Goal: Information Seeking & Learning: Learn about a topic

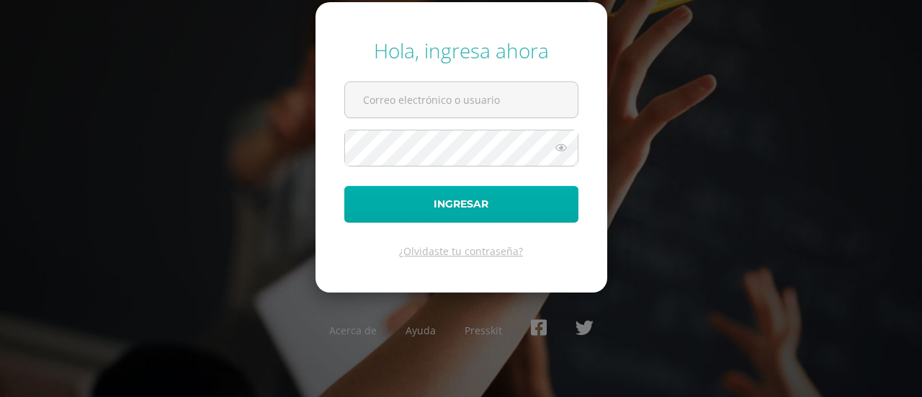
type input "[EMAIL_ADDRESS][DOMAIN_NAME]"
click at [547, 189] on button "Ingresar" at bounding box center [461, 204] width 234 height 37
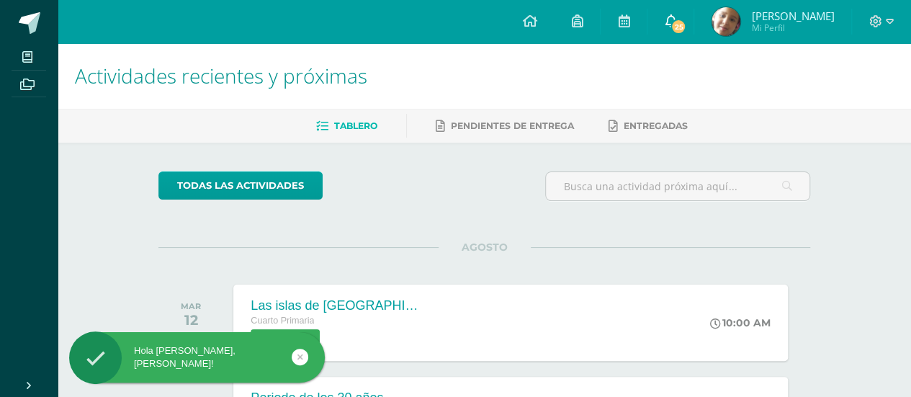
click at [673, 14] on link "25" at bounding box center [670, 21] width 46 height 43
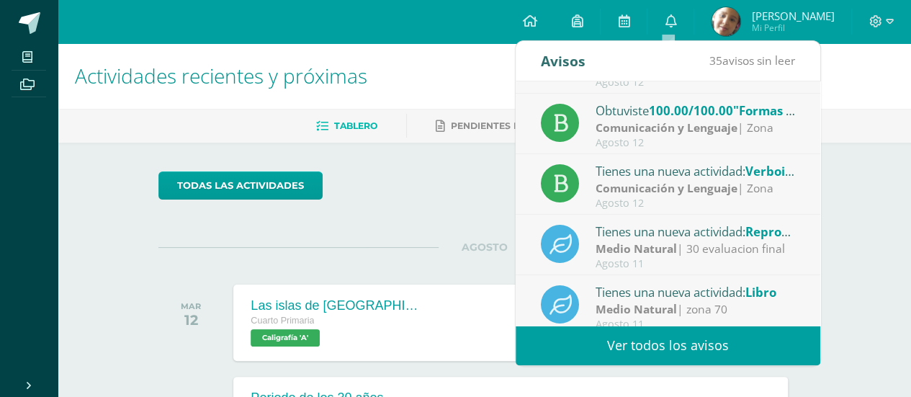
scroll to position [50, 0]
click at [729, 120] on strong "Comunicación y Lenguaje" at bounding box center [667, 126] width 142 height 16
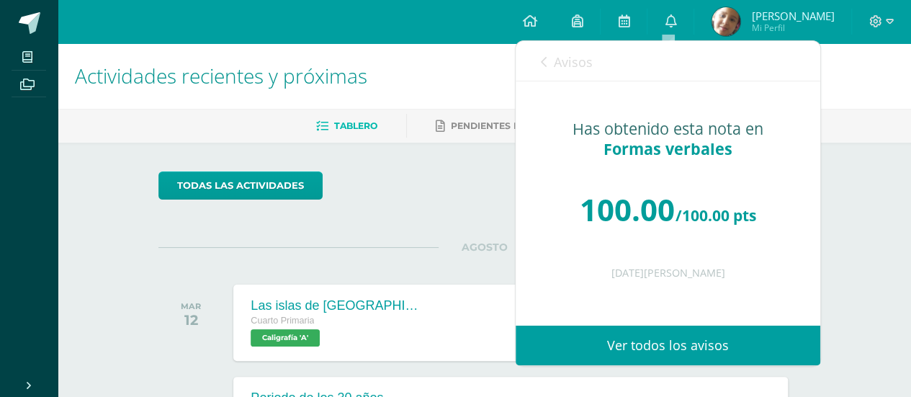
click at [544, 54] on link "Avisos" at bounding box center [567, 61] width 52 height 41
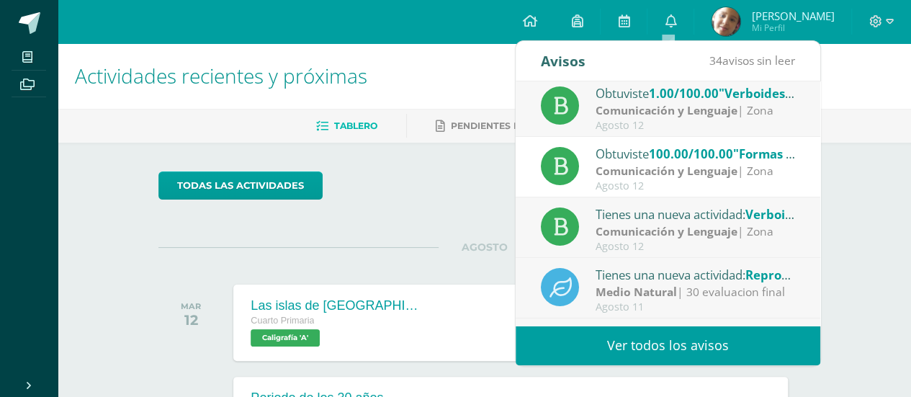
scroll to position [0, 0]
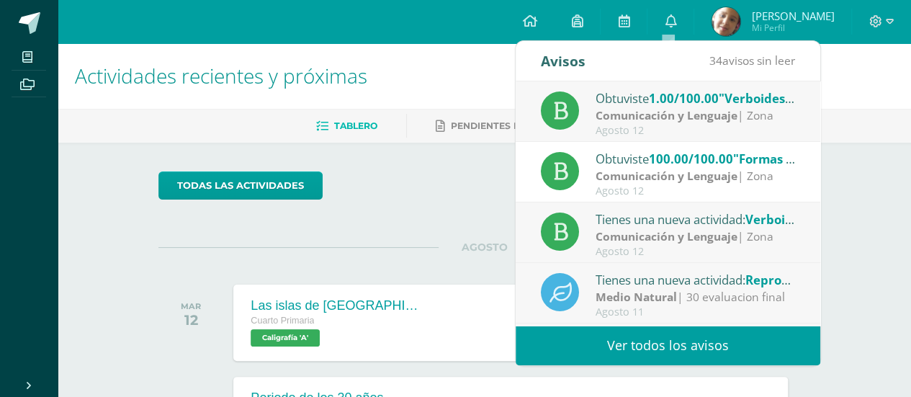
click at [677, 104] on span "1.00/100.00" at bounding box center [684, 98] width 70 height 17
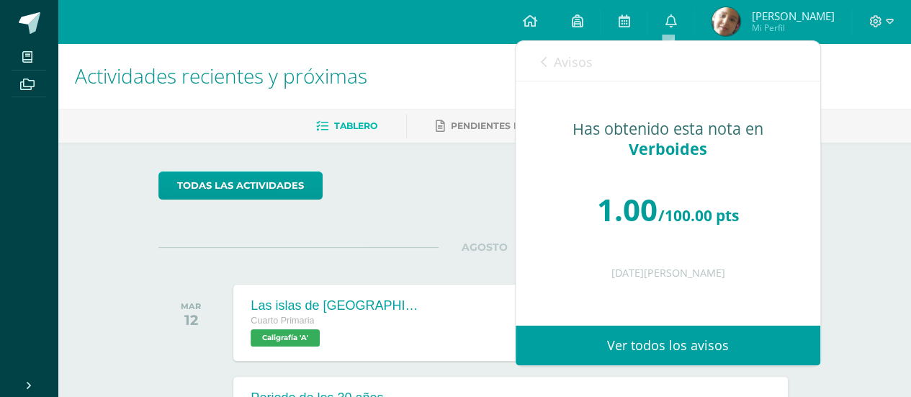
click at [543, 66] on icon at bounding box center [544, 62] width 6 height 12
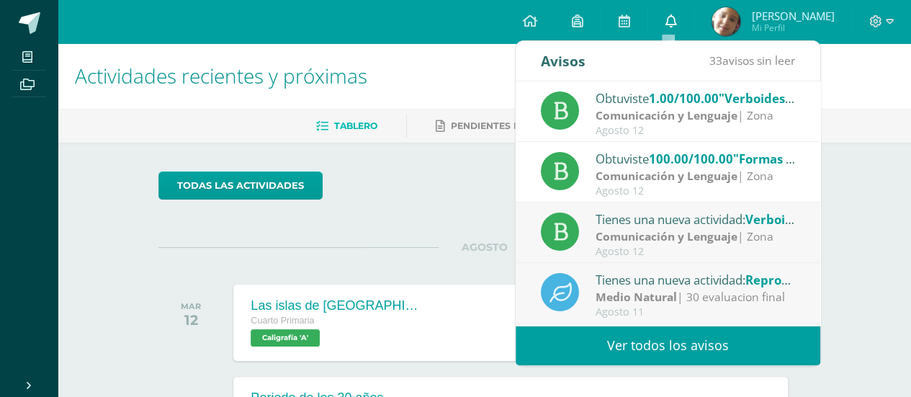
click at [665, 18] on icon at bounding box center [671, 20] width 12 height 13
click at [693, 158] on span "100.00/100.00" at bounding box center [691, 158] width 84 height 17
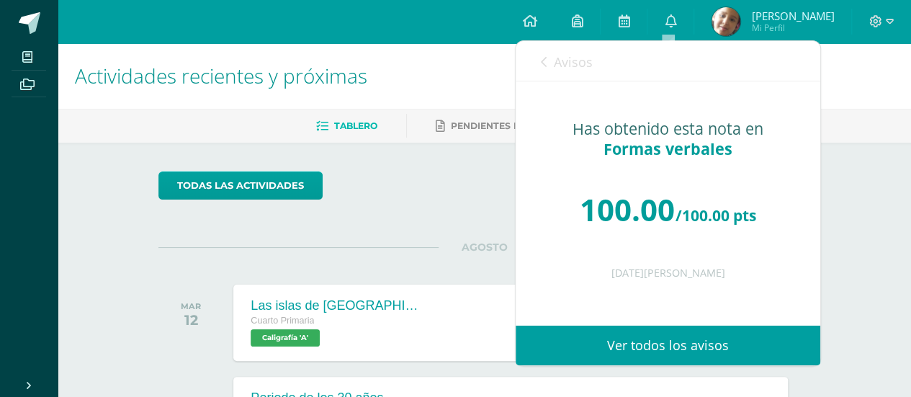
click at [549, 58] on link "Avisos" at bounding box center [567, 61] width 52 height 41
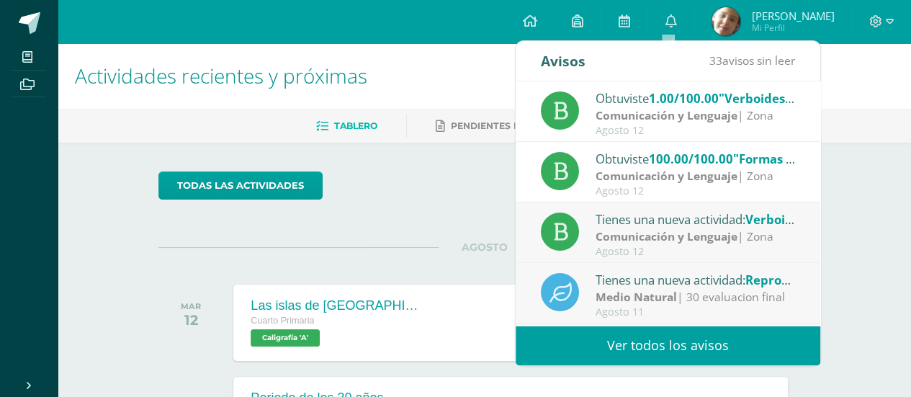
click at [681, 128] on div "Agosto 12" at bounding box center [696, 131] width 200 height 12
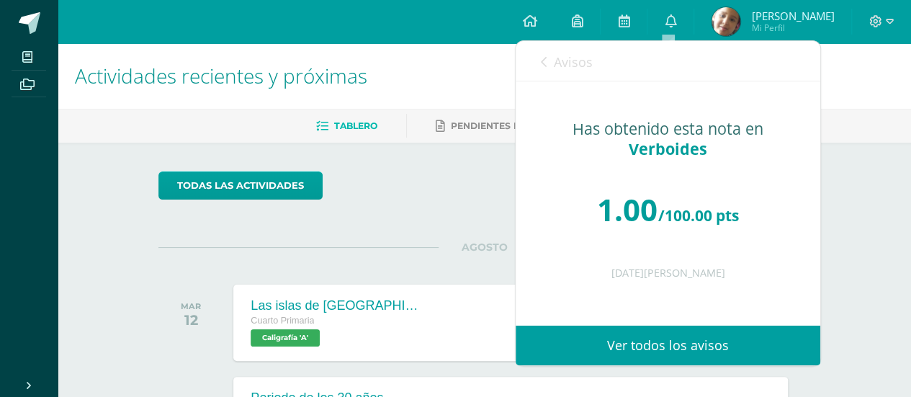
click at [547, 66] on link "Avisos" at bounding box center [567, 61] width 52 height 41
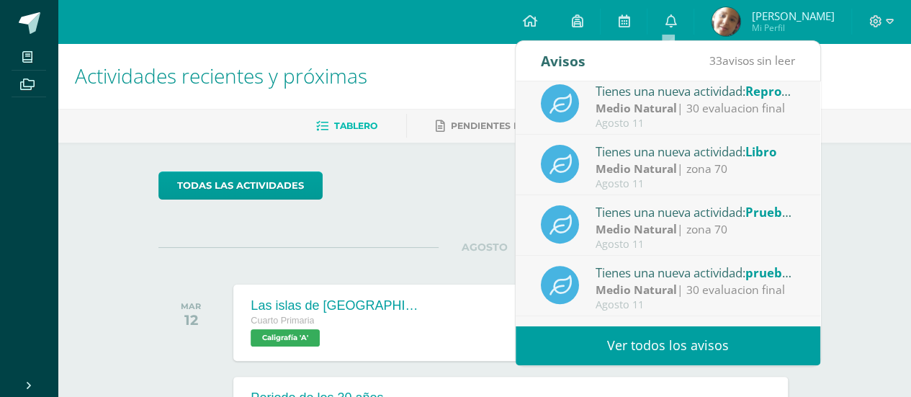
scroll to position [239, 0]
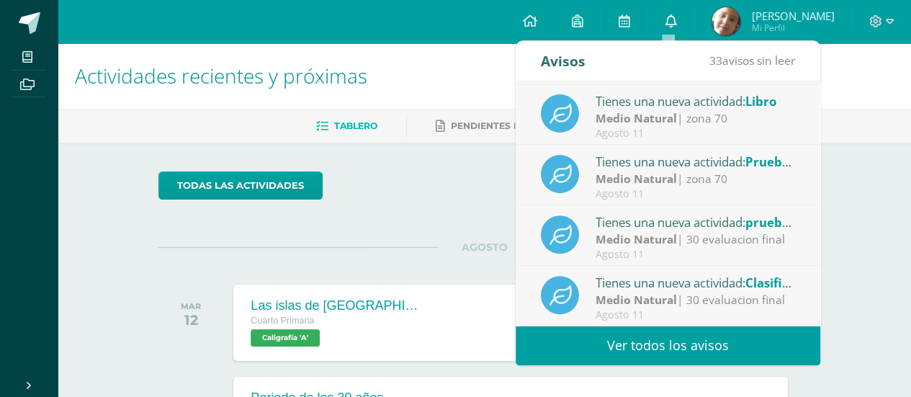
click at [662, 11] on link "0" at bounding box center [670, 21] width 46 height 43
click at [668, 18] on icon at bounding box center [671, 20] width 12 height 13
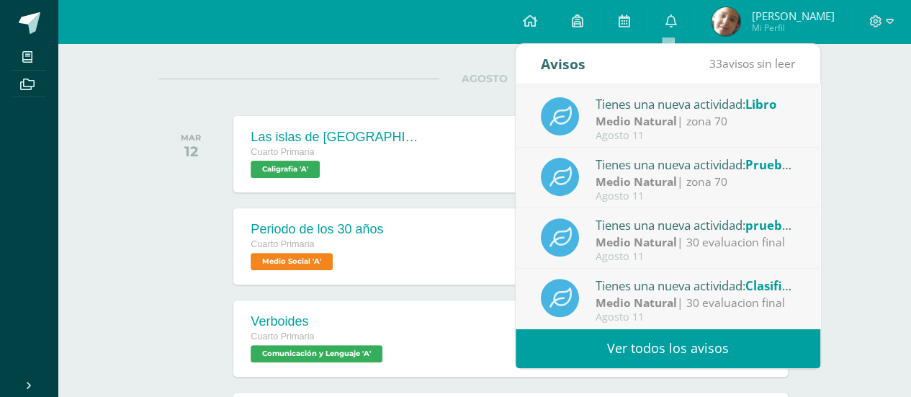
scroll to position [167, 0]
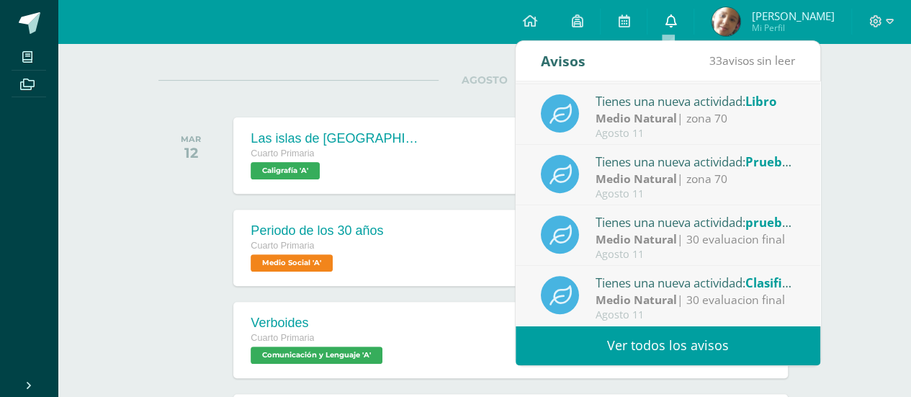
click at [673, 25] on link "0" at bounding box center [670, 21] width 46 height 43
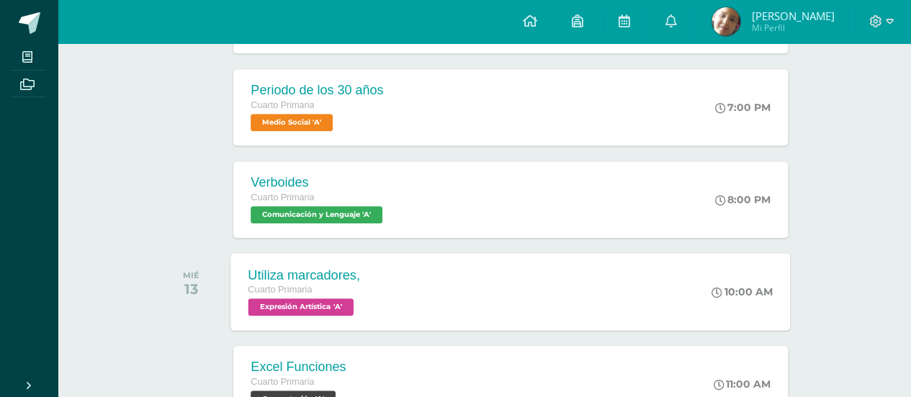
scroll to position [0, 0]
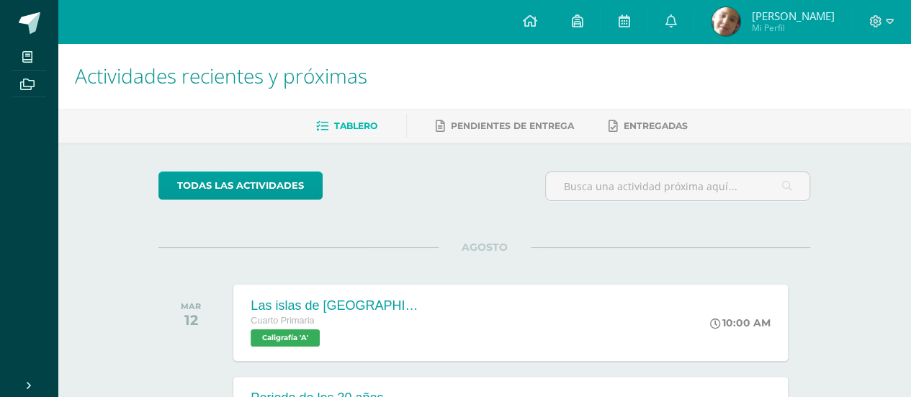
click at [526, 138] on div "Tablero Pendientes de entrega Entregadas" at bounding box center [502, 126] width 888 height 34
click at [524, 121] on span "Pendientes de entrega" at bounding box center [512, 125] width 123 height 11
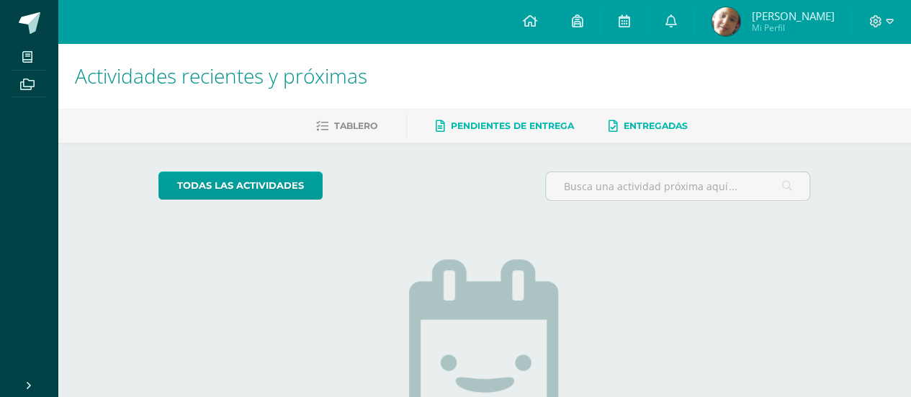
click at [624, 131] on link "Entregadas" at bounding box center [647, 125] width 79 height 23
click at [346, 130] on span "Tablero" at bounding box center [355, 125] width 43 height 11
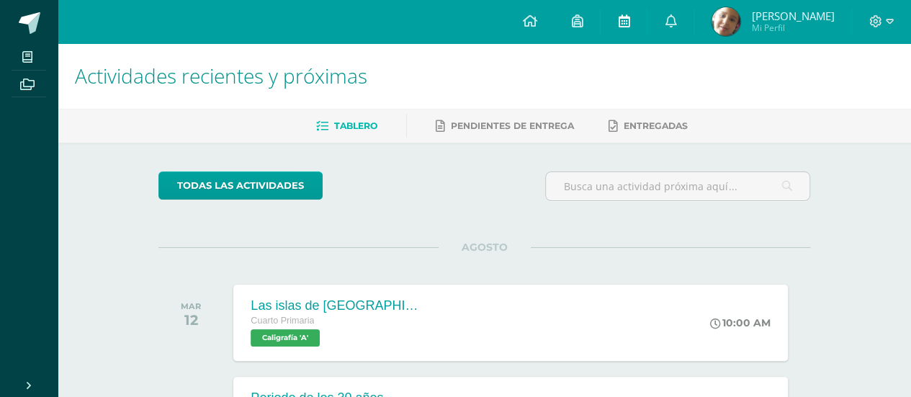
click at [618, 27] on icon at bounding box center [624, 20] width 12 height 13
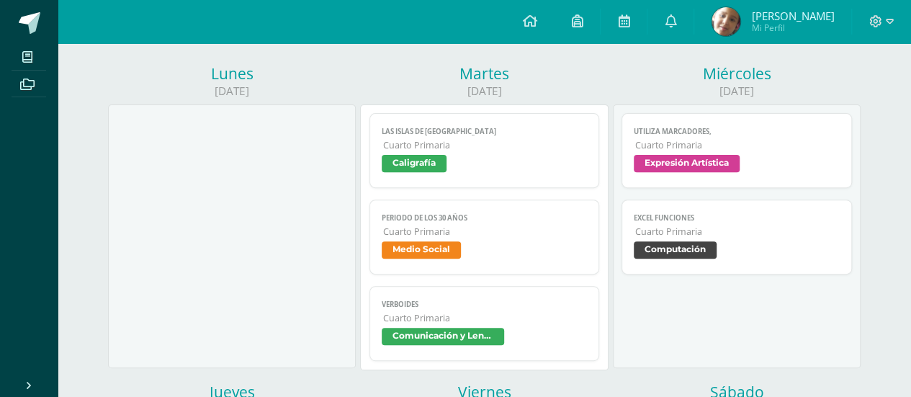
scroll to position [175, 0]
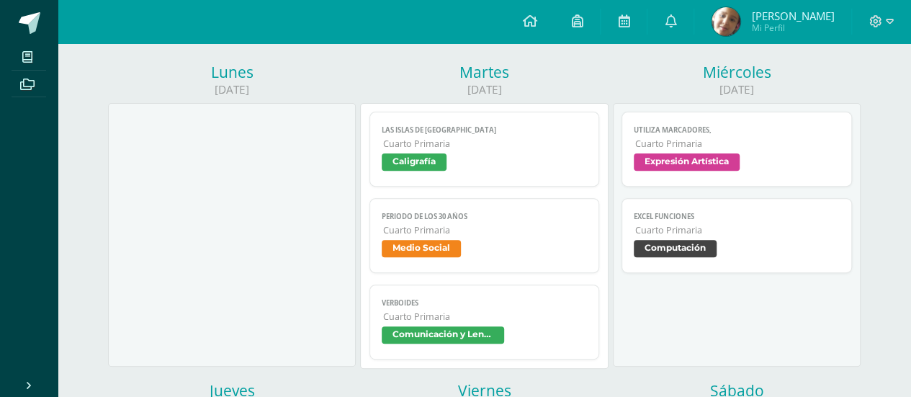
click at [487, 224] on span "Cuarto Primaria" at bounding box center [485, 230] width 205 height 12
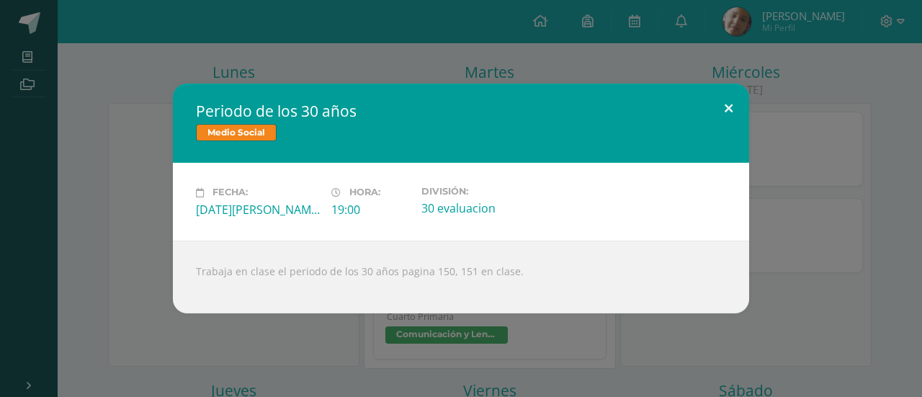
click at [724, 102] on button at bounding box center [728, 108] width 41 height 49
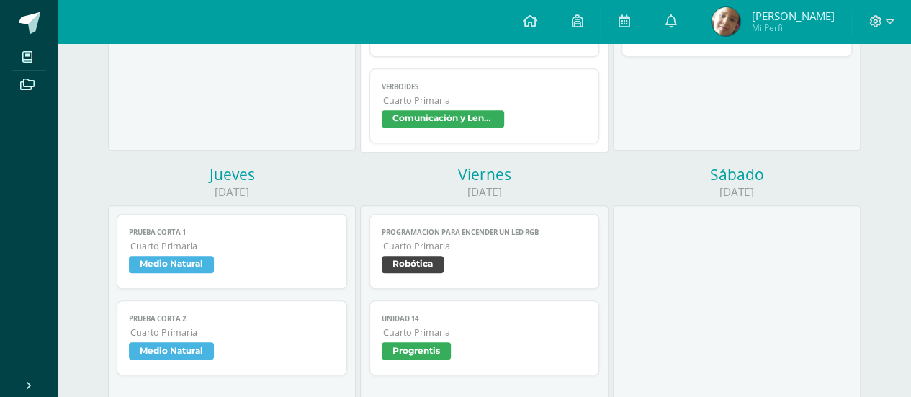
scroll to position [463, 0]
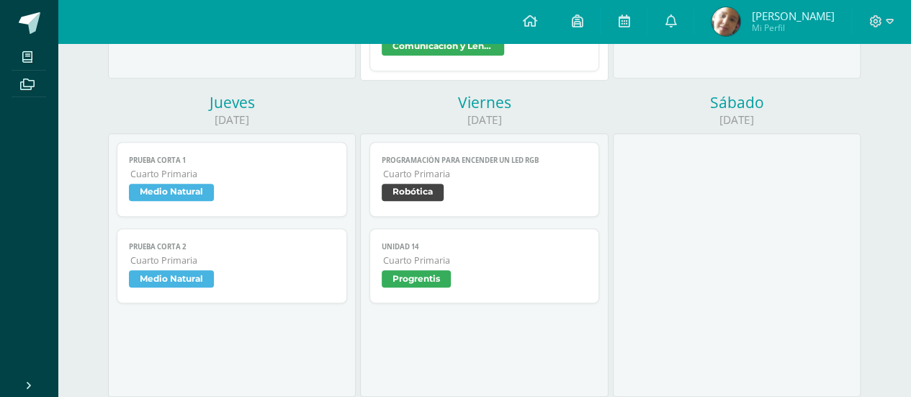
click at [192, 189] on span "Medio Natural" at bounding box center [171, 192] width 85 height 17
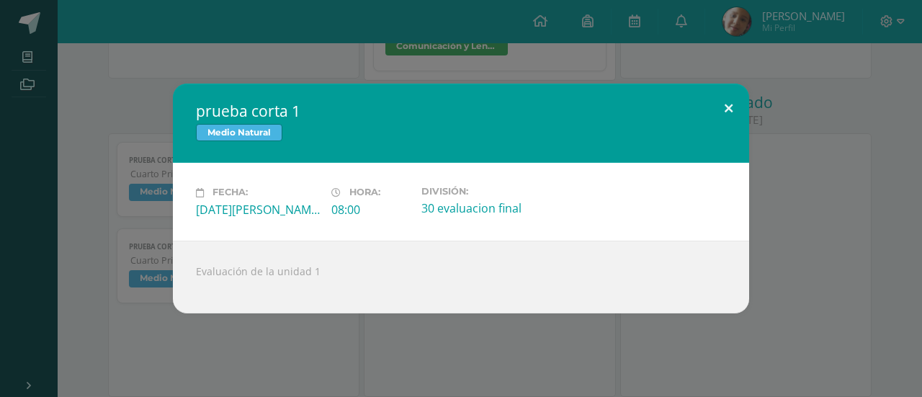
drag, startPoint x: 724, startPoint y: 101, endPoint x: 719, endPoint y: 106, distance: 7.7
click at [725, 101] on button at bounding box center [728, 108] width 41 height 49
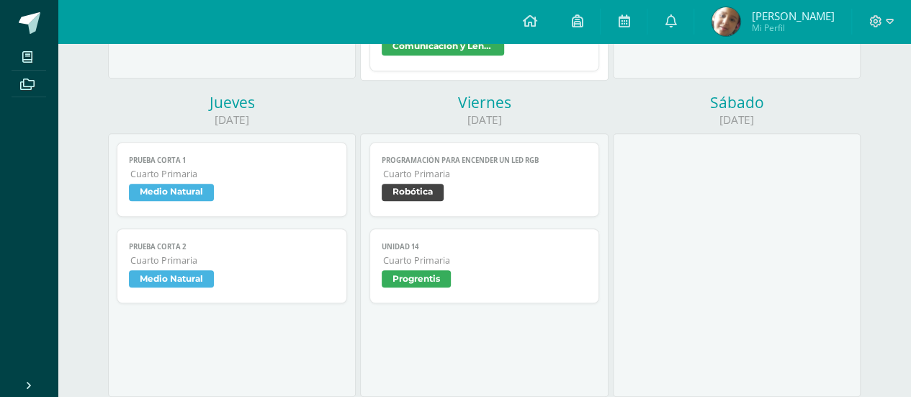
click at [192, 271] on span "Medio Natural" at bounding box center [171, 278] width 85 height 17
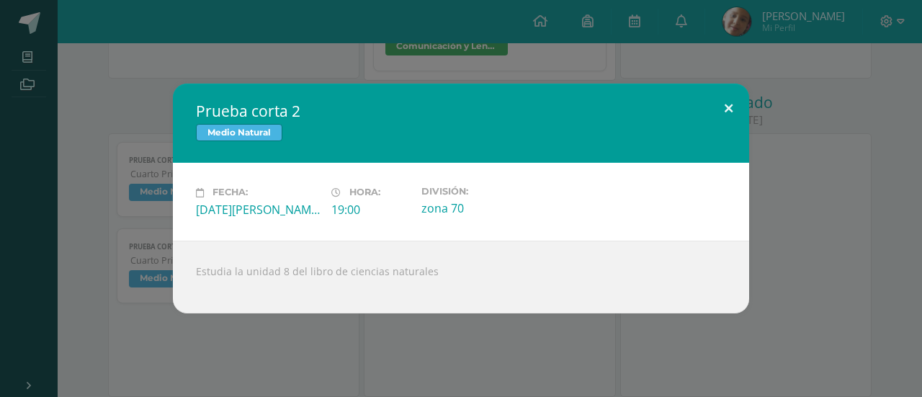
click at [730, 102] on button at bounding box center [728, 108] width 41 height 49
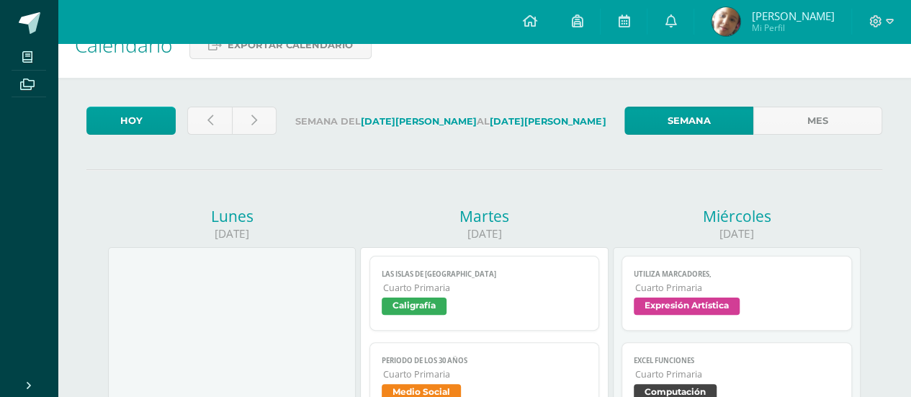
scroll to position [0, 0]
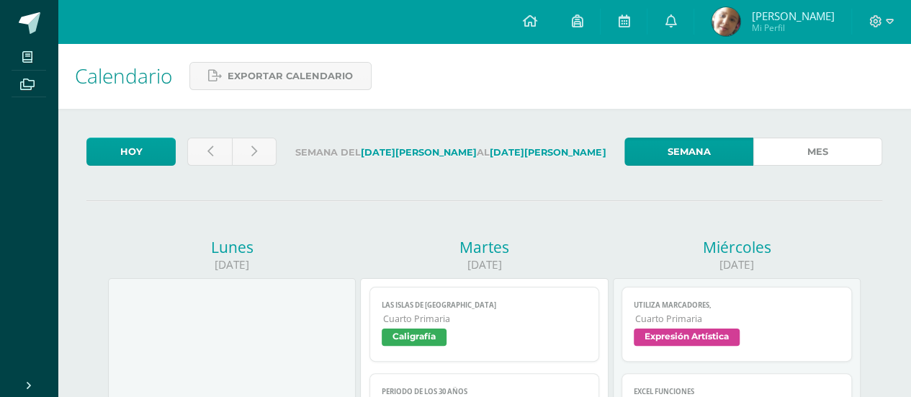
drag, startPoint x: 782, startPoint y: 158, endPoint x: 734, endPoint y: 189, distance: 56.7
click at [783, 158] on link "Mes" at bounding box center [817, 152] width 129 height 28
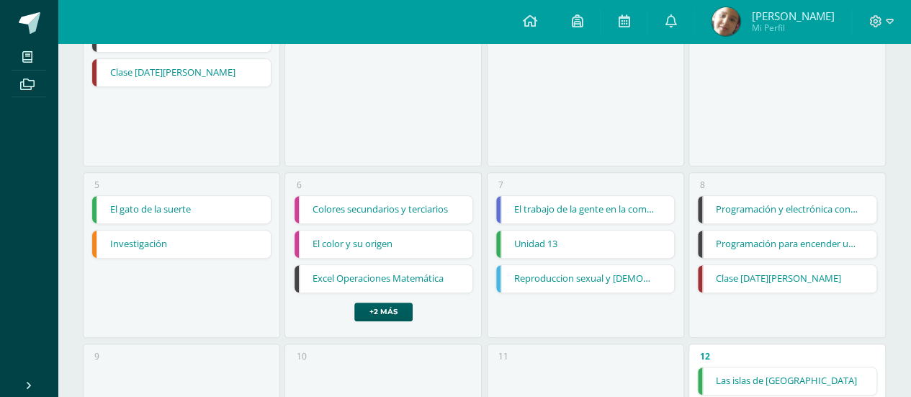
scroll to position [216, 0]
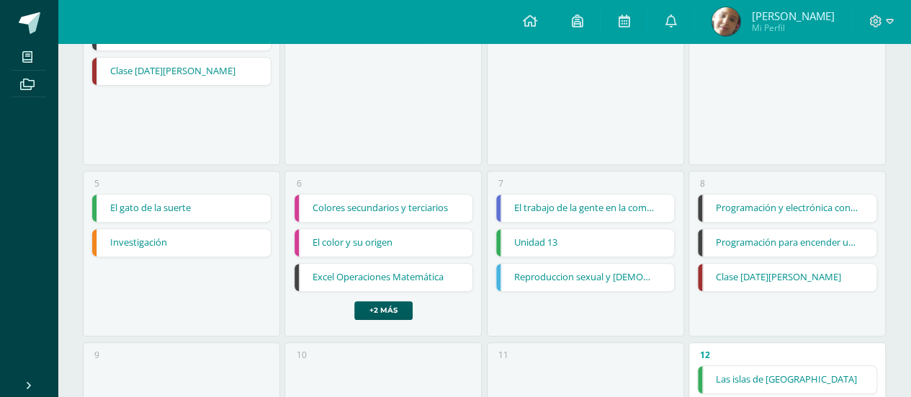
click at [183, 243] on link "Investigación" at bounding box center [181, 242] width 179 height 27
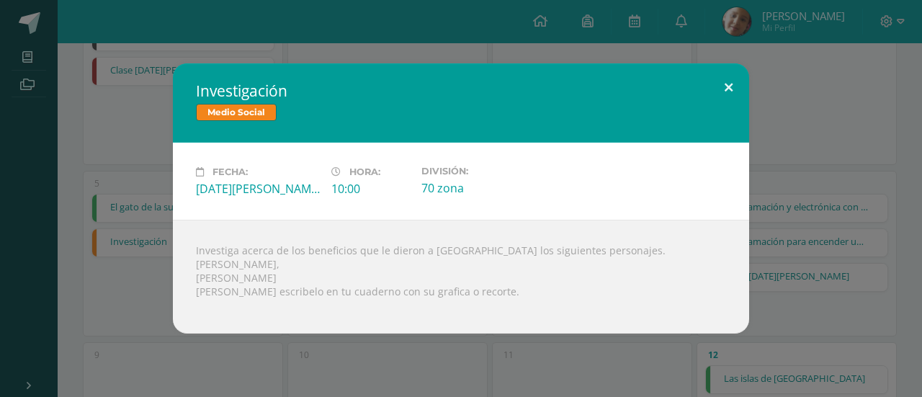
click at [724, 91] on button at bounding box center [728, 87] width 41 height 49
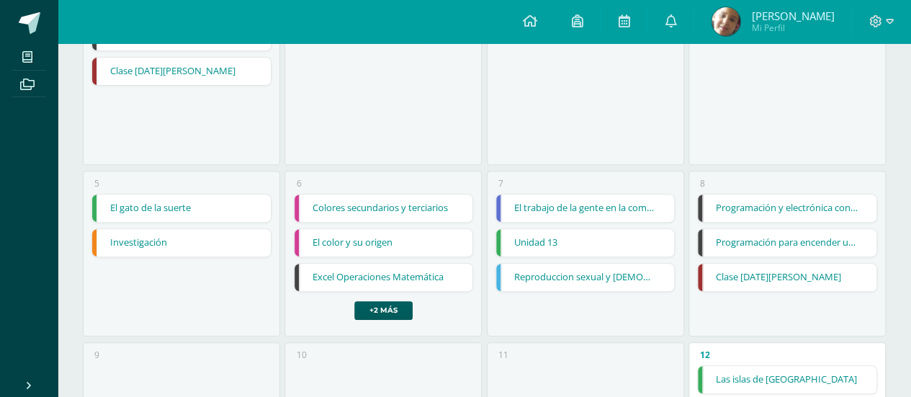
click at [405, 210] on link "Colores secundarios y terciarios" at bounding box center [384, 207] width 179 height 27
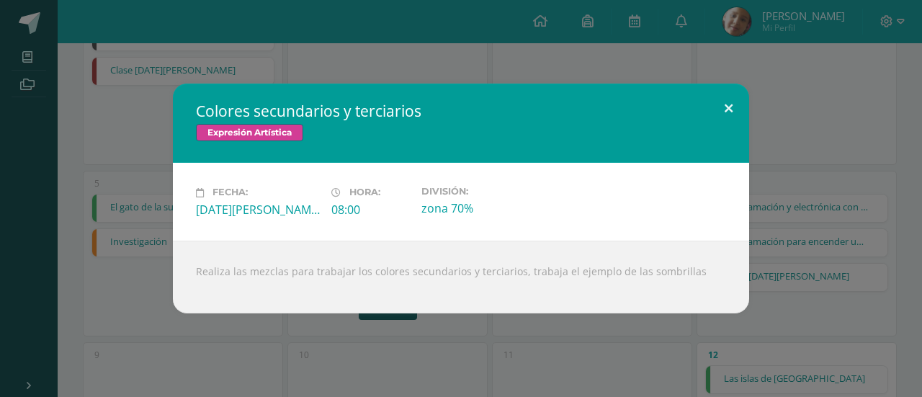
click at [723, 109] on button at bounding box center [728, 108] width 41 height 49
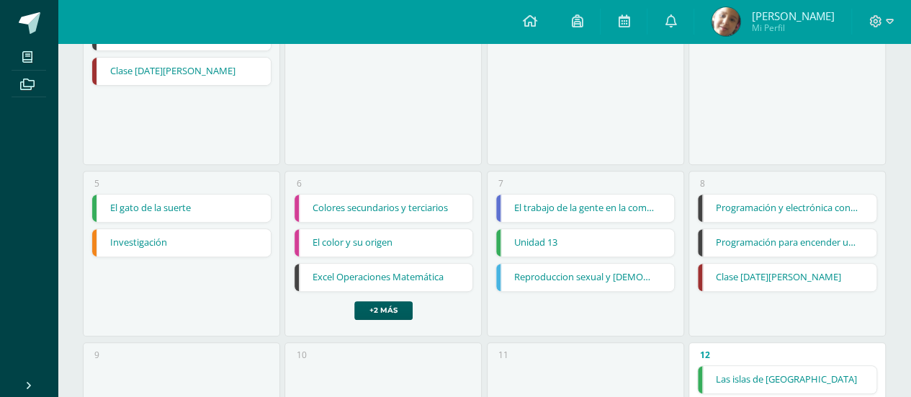
click at [410, 236] on link "El color y su origen" at bounding box center [384, 242] width 179 height 27
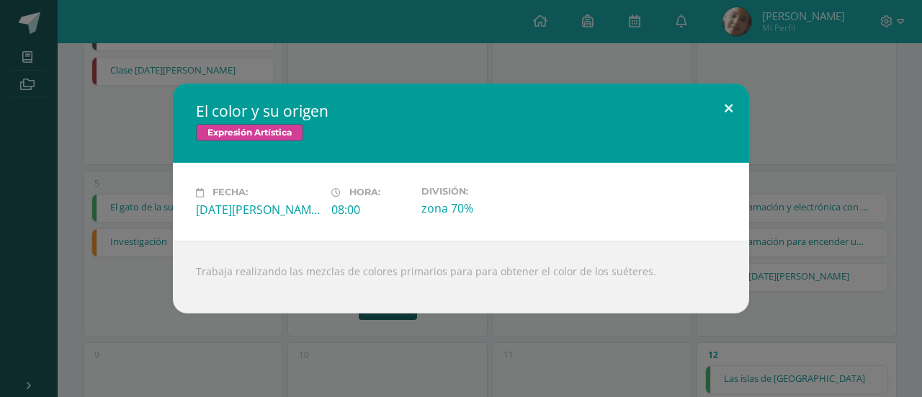
click at [726, 109] on button at bounding box center [728, 108] width 41 height 49
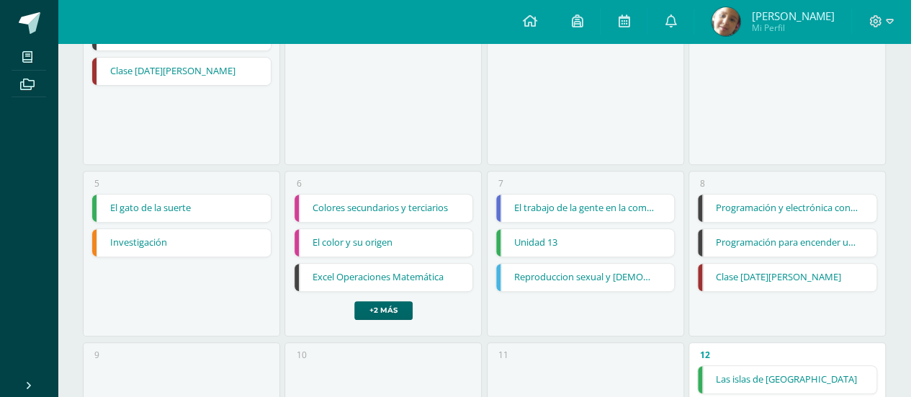
click at [396, 308] on link "+2 más" at bounding box center [383, 310] width 58 height 19
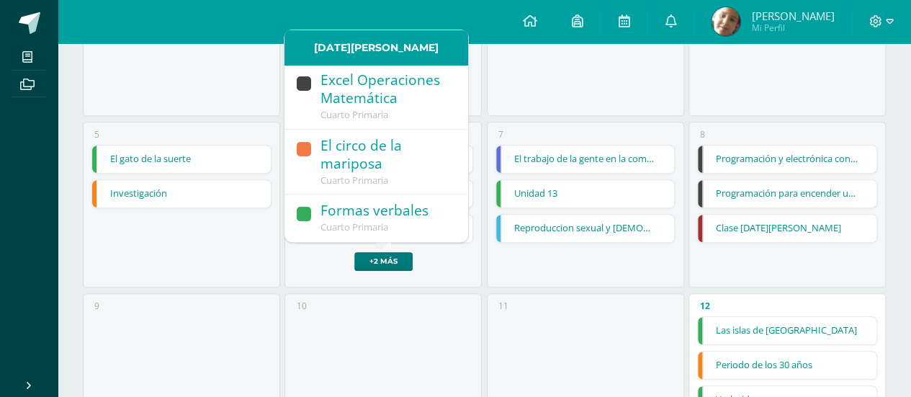
scroll to position [288, 0]
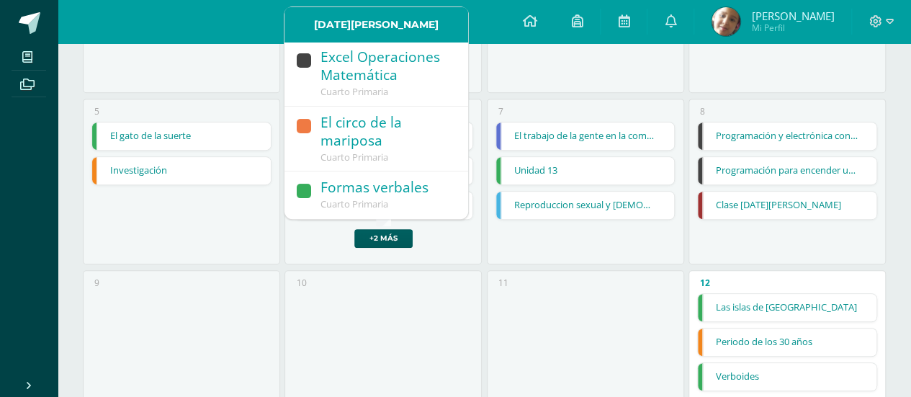
click at [390, 194] on div "Formas verbales" at bounding box center [386, 188] width 133 height 19
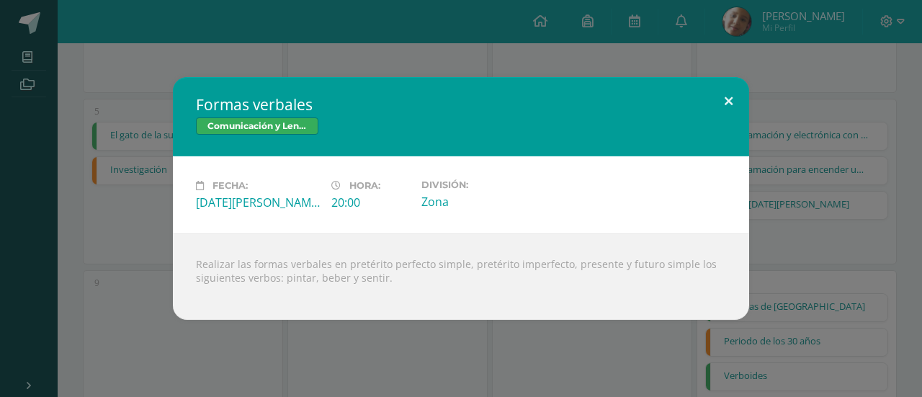
click at [728, 97] on button at bounding box center [728, 101] width 41 height 49
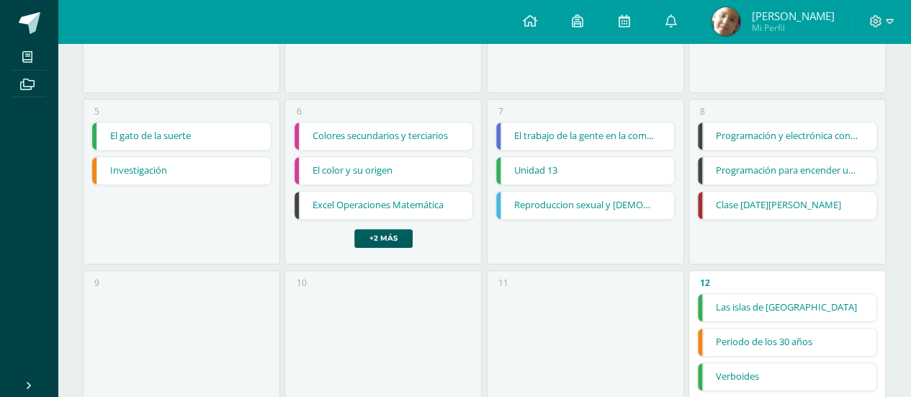
click at [563, 139] on link "El trabajo de la gente en la comunidad" at bounding box center [585, 135] width 179 height 27
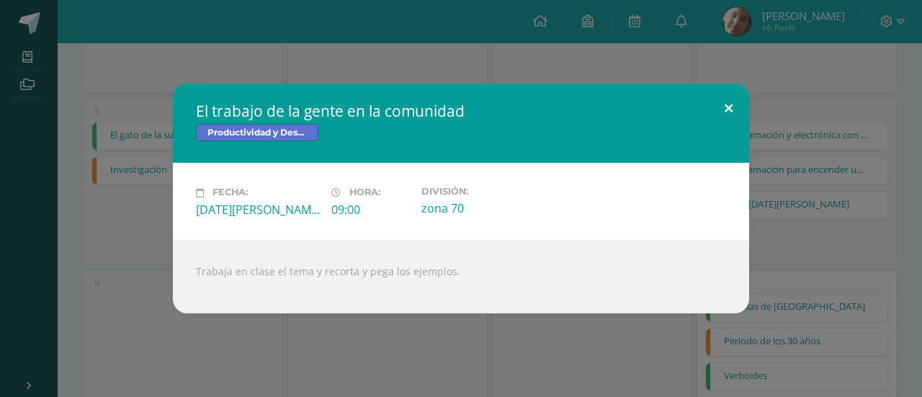
click at [727, 113] on button at bounding box center [728, 108] width 41 height 49
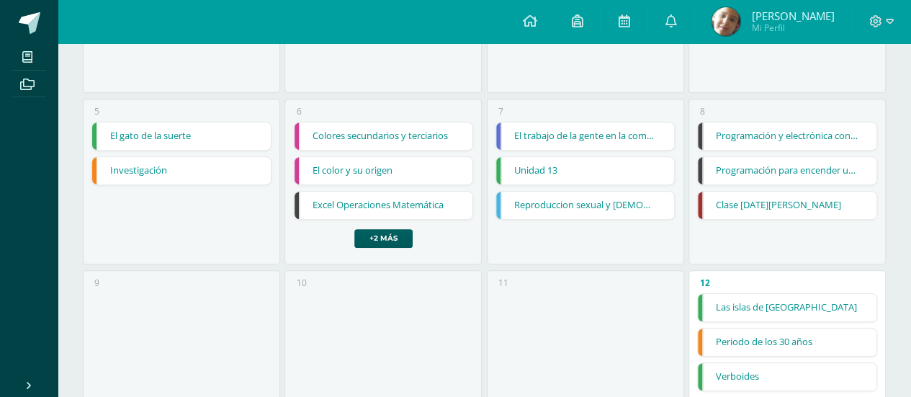
click at [566, 171] on link "Unidad 13" at bounding box center [585, 170] width 179 height 27
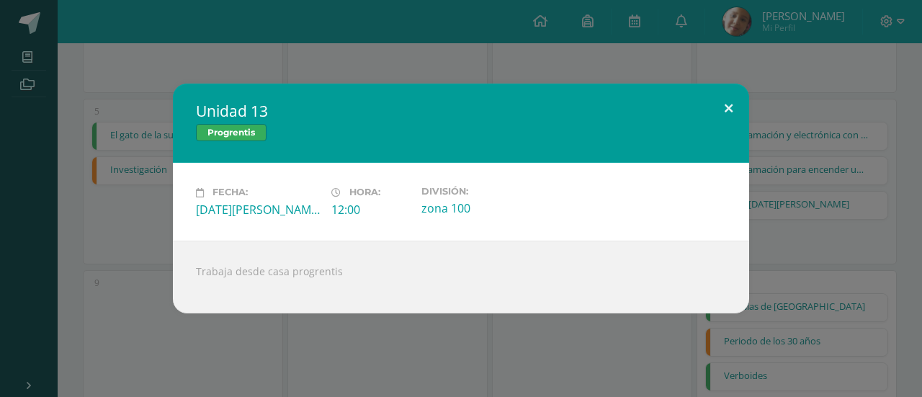
click at [728, 110] on button at bounding box center [728, 108] width 41 height 49
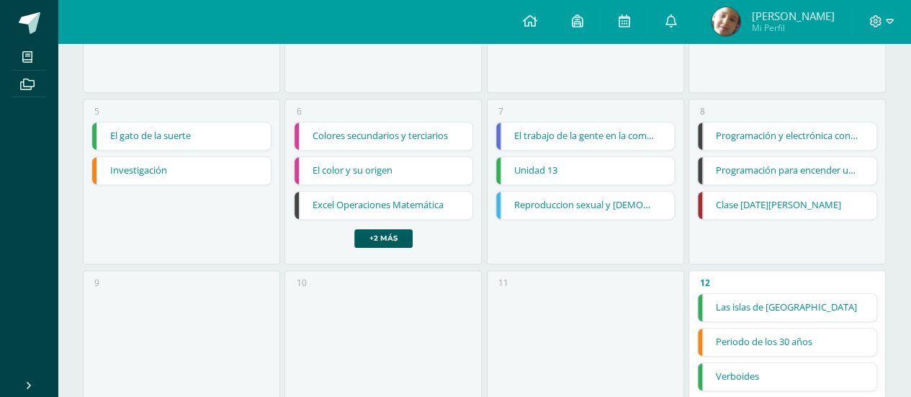
click at [606, 195] on link "Reproduccion sexual y [DEMOGRAPHIC_DATA] de las plantas" at bounding box center [585, 205] width 179 height 27
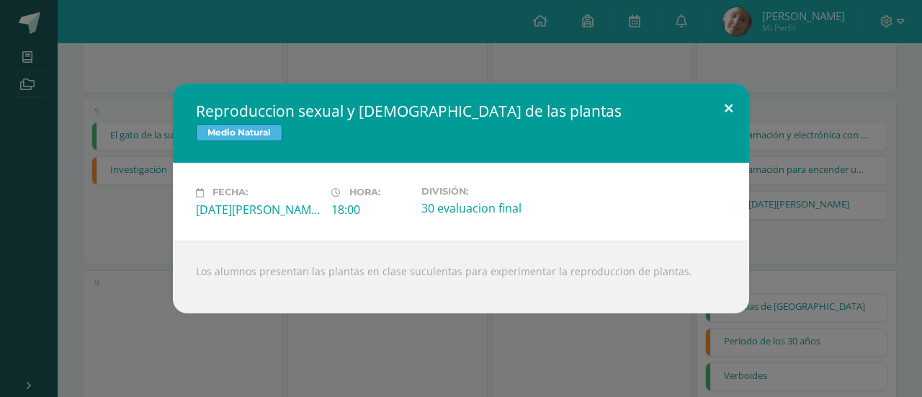
click at [728, 107] on button at bounding box center [728, 108] width 41 height 49
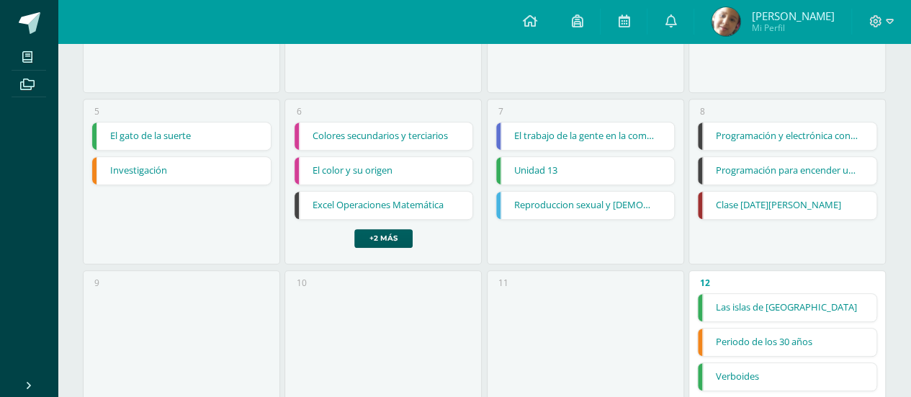
scroll to position [360, 0]
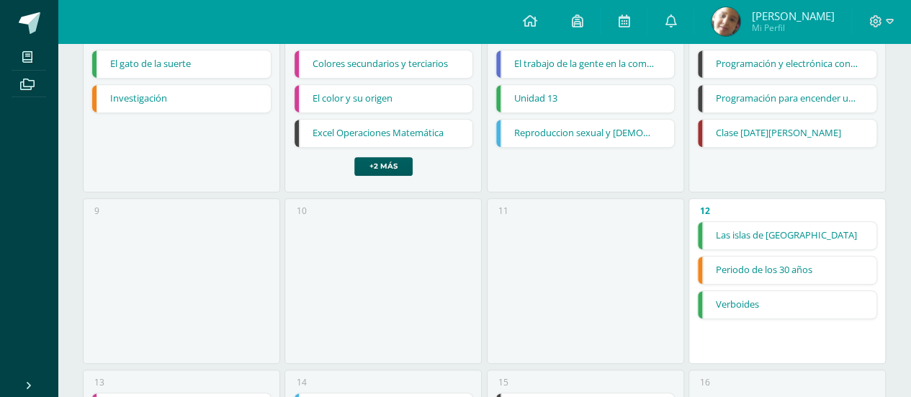
click at [794, 132] on link "Clase 8 de agosto" at bounding box center [787, 133] width 179 height 27
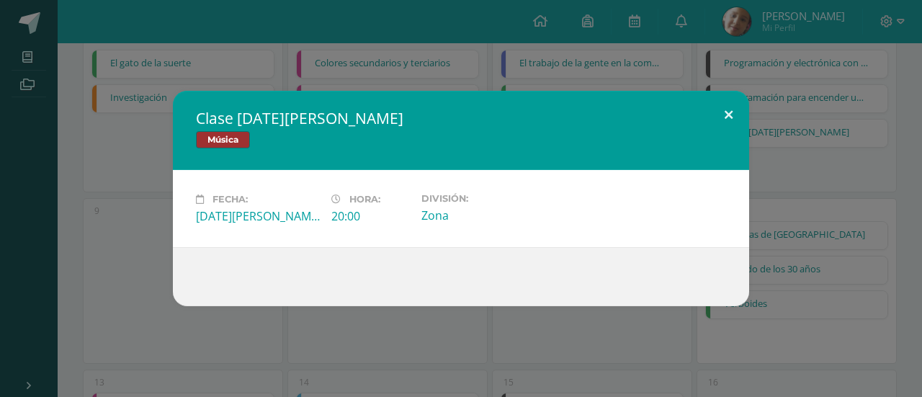
drag, startPoint x: 734, startPoint y: 114, endPoint x: 720, endPoint y: 129, distance: 20.4
click at [732, 115] on button at bounding box center [728, 115] width 41 height 49
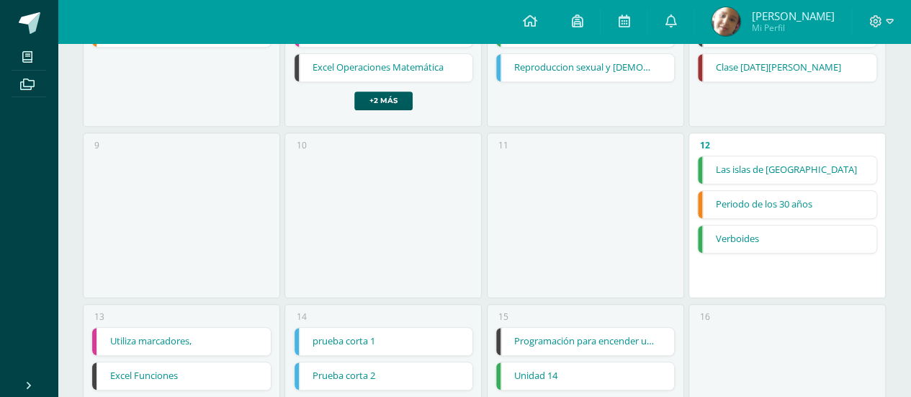
scroll to position [504, 0]
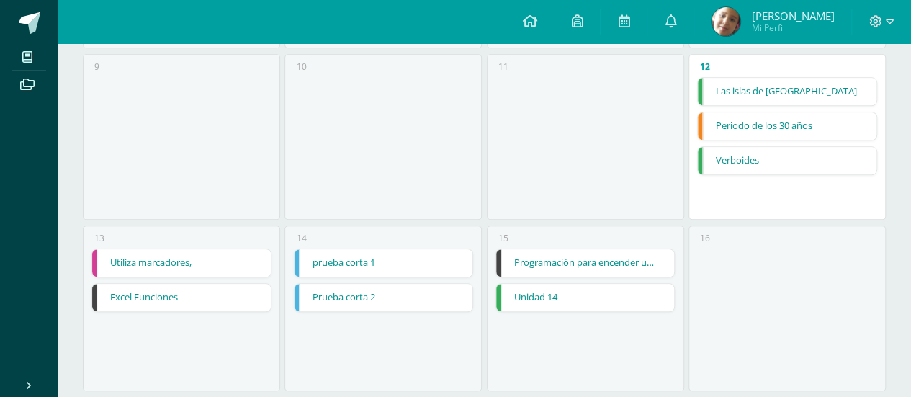
click at [366, 264] on link "prueba corta 1" at bounding box center [384, 262] width 179 height 27
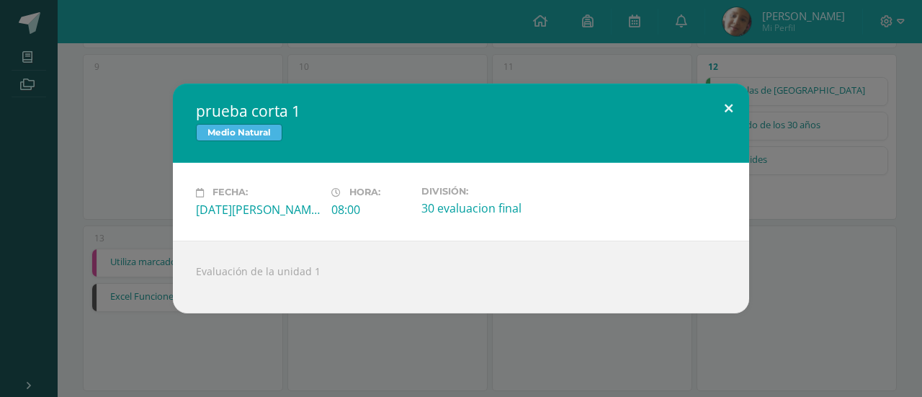
click at [727, 104] on button at bounding box center [728, 108] width 41 height 49
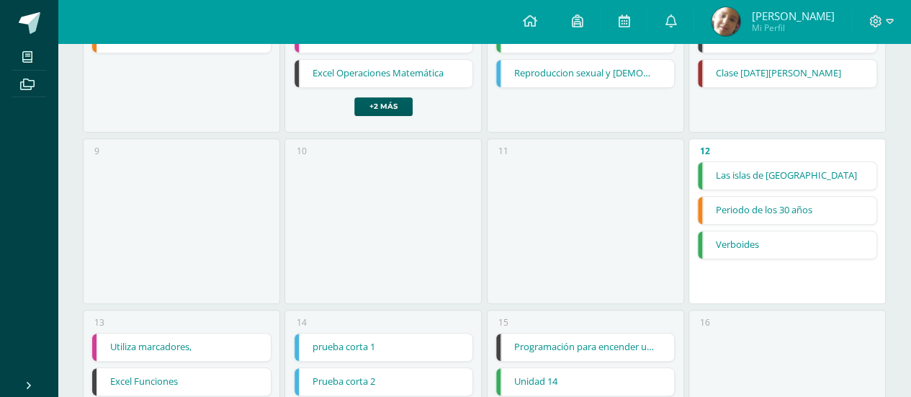
scroll to position [360, 0]
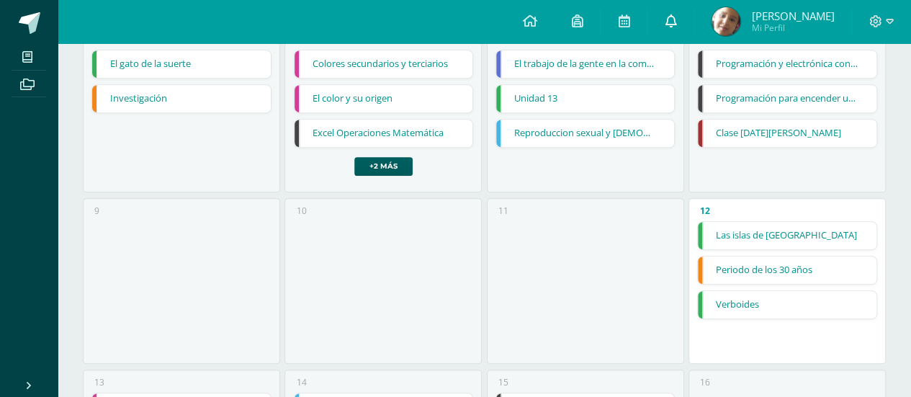
click at [668, 16] on icon at bounding box center [671, 20] width 12 height 13
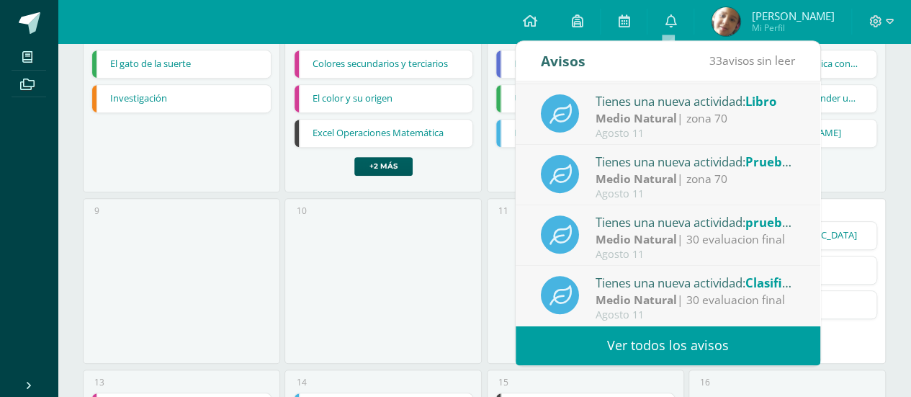
scroll to position [432, 0]
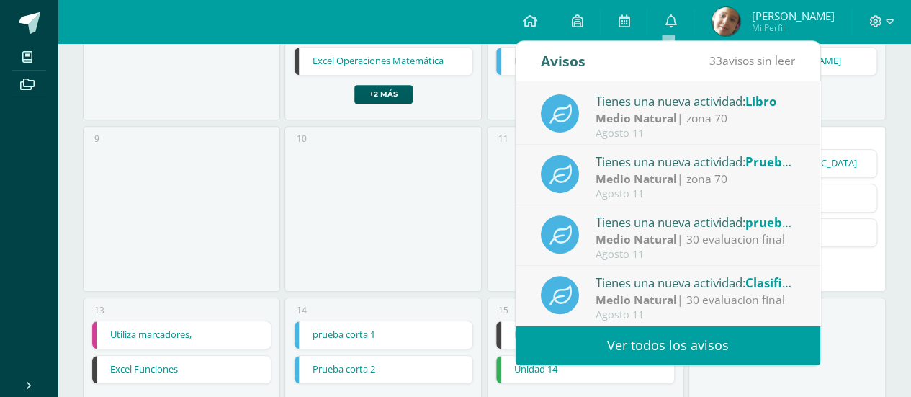
click at [686, 343] on link "Ver todos los avisos" at bounding box center [668, 345] width 305 height 40
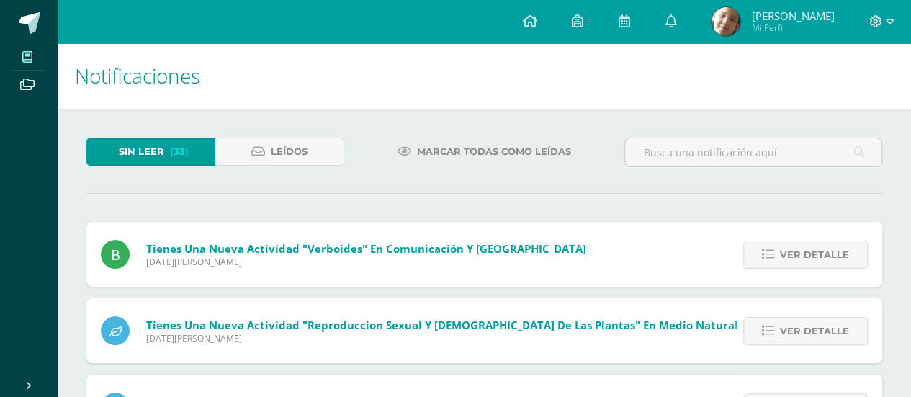
click at [29, 58] on icon at bounding box center [27, 57] width 10 height 12
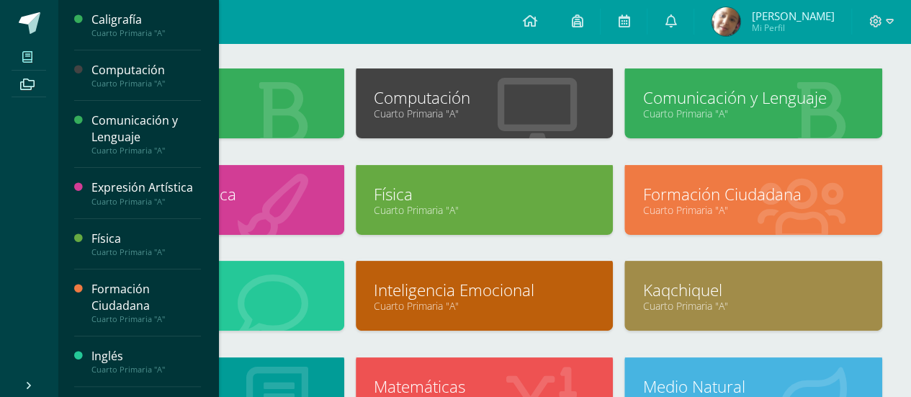
scroll to position [144, 0]
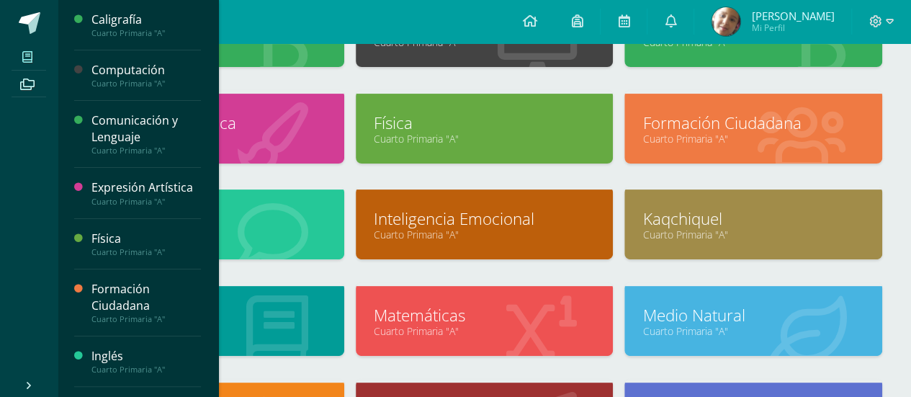
click at [108, 349] on body "Mis cursos Archivos Cerrar panel Caligrafía Cuarto Primaria "A" Computación Cua…" at bounding box center [455, 262] width 911 height 812
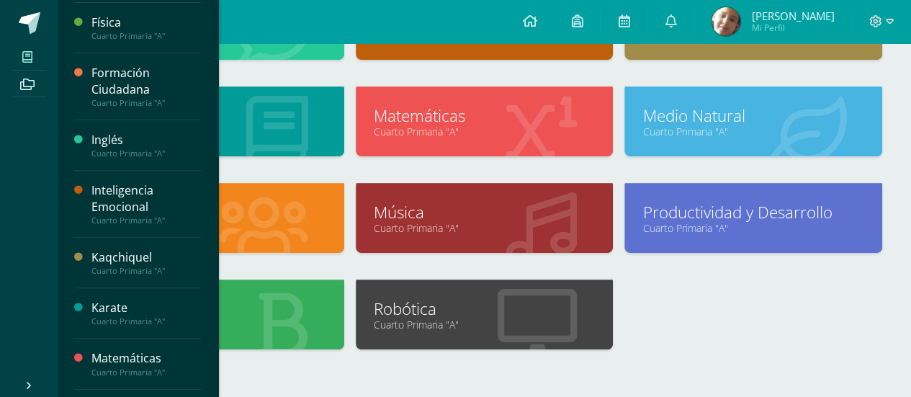
scroll to position [412, 0]
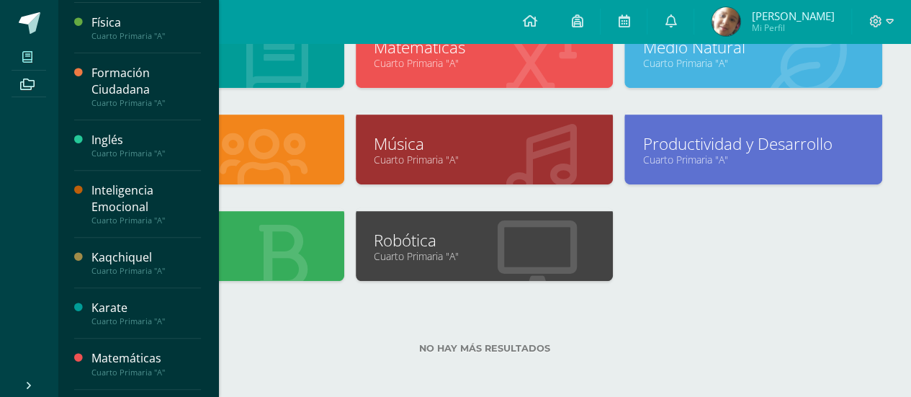
click at [310, 337] on div "No hay más resultados" at bounding box center [484, 337] width 796 height 67
click at [666, 354] on div "No hay más resultados" at bounding box center [484, 337] width 796 height 67
click at [261, 239] on link "Progrentis" at bounding box center [215, 240] width 222 height 22
click at [239, 153] on link "Cuarto Primaria "A"" at bounding box center [215, 160] width 222 height 14
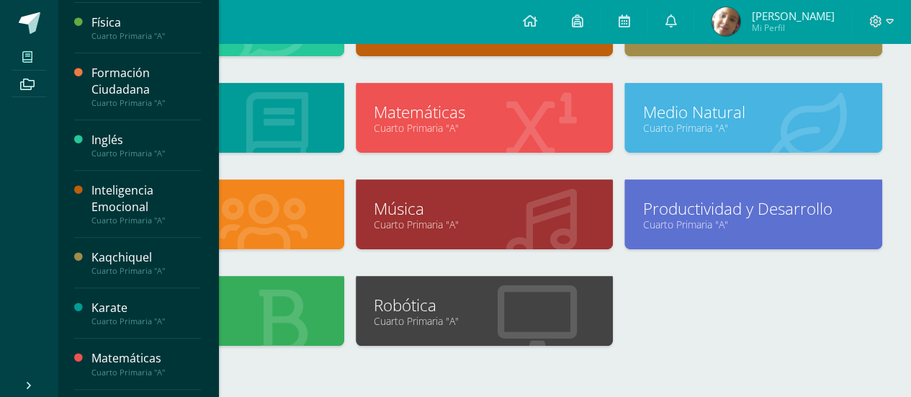
scroll to position [268, 0]
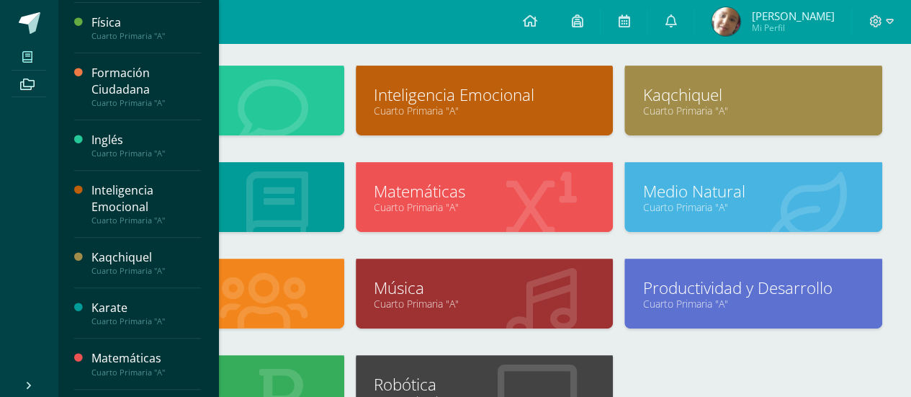
click at [308, 182] on link "Karate" at bounding box center [215, 191] width 222 height 22
click at [240, 102] on link "Inglés" at bounding box center [215, 95] width 222 height 22
click at [29, 81] on icon at bounding box center [27, 84] width 14 height 12
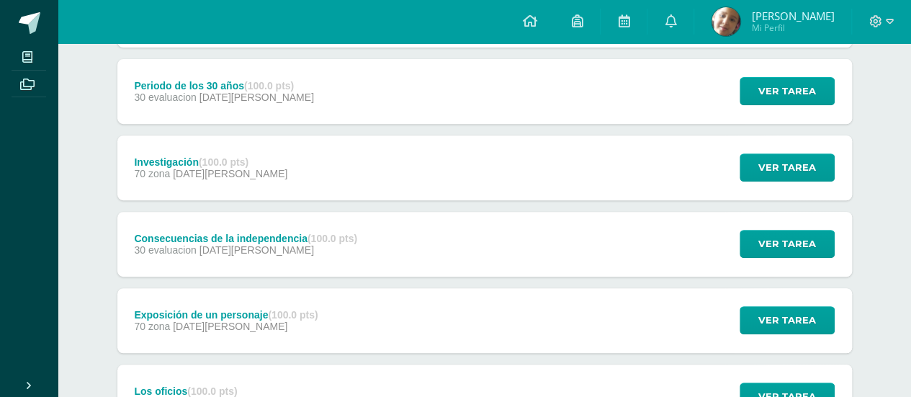
scroll to position [288, 0]
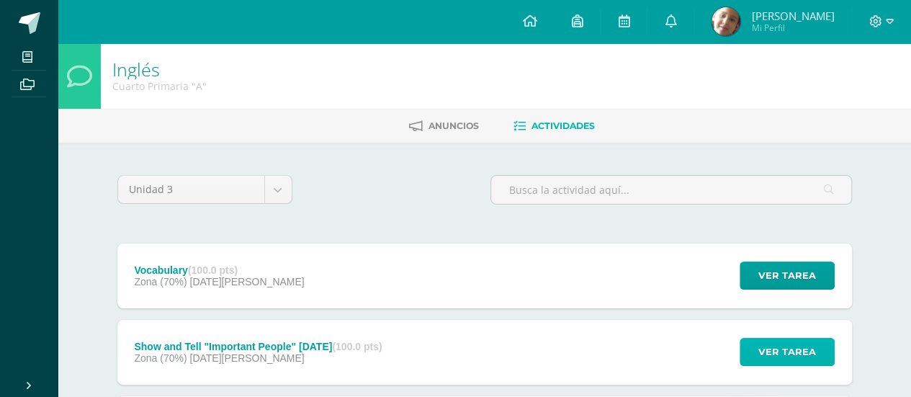
click at [750, 351] on button "Ver tarea" at bounding box center [787, 352] width 95 height 28
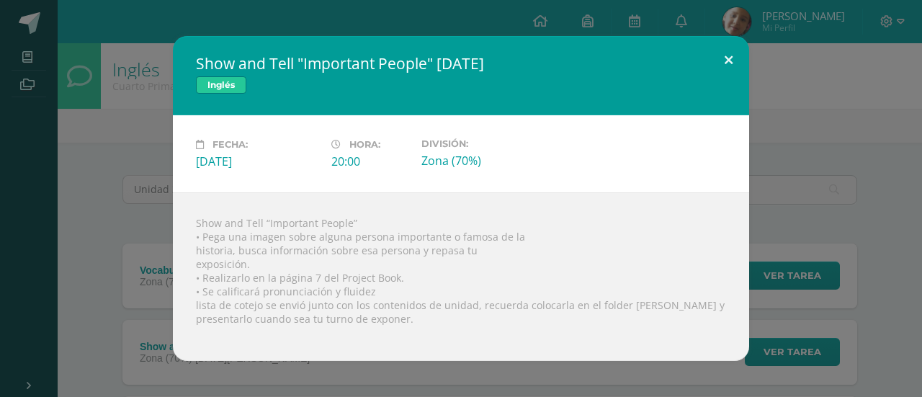
click at [727, 58] on button at bounding box center [728, 60] width 41 height 49
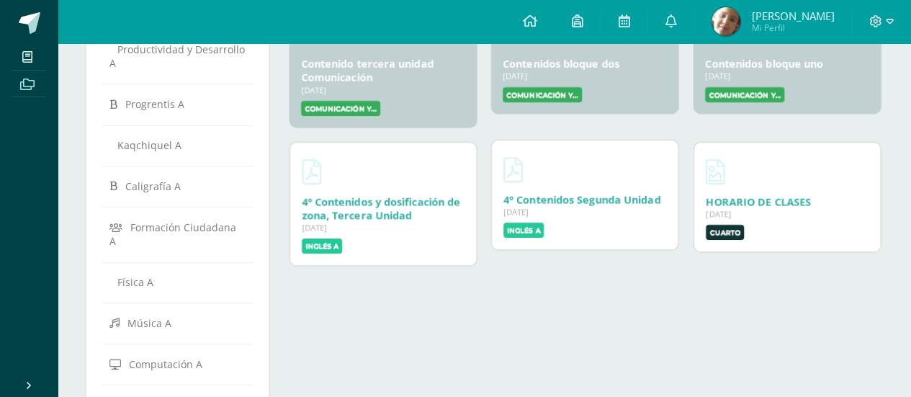
scroll to position [216, 0]
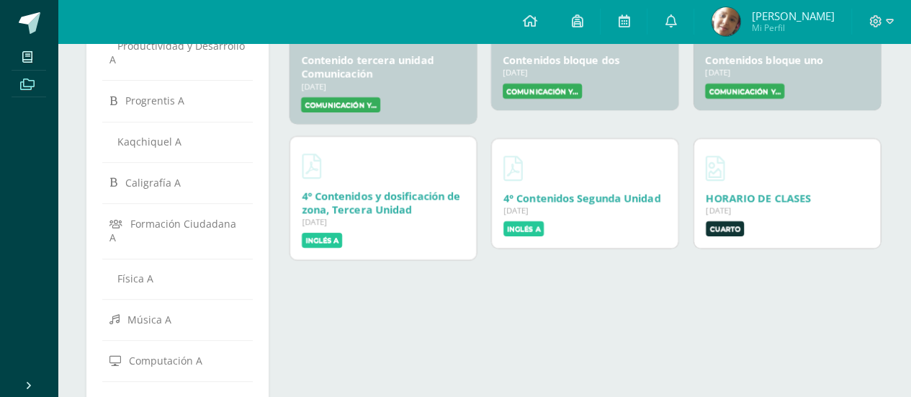
click at [330, 243] on label "Inglés A" at bounding box center [322, 240] width 40 height 15
click at [320, 241] on label "Inglés A" at bounding box center [322, 240] width 40 height 15
click at [355, 197] on link "4° Contenidos y dosificación de zona, Tercera Unidad" at bounding box center [381, 202] width 158 height 27
click at [669, 19] on icon at bounding box center [671, 20] width 12 height 13
